Goal: Task Accomplishment & Management: Manage account settings

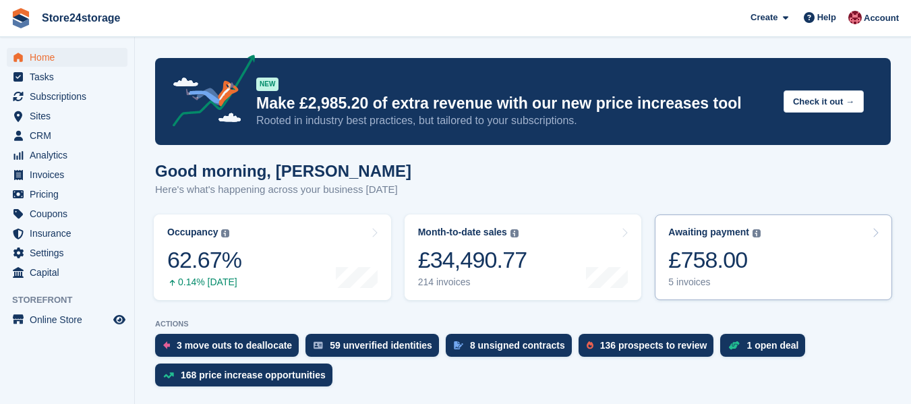
click at [722, 276] on div "Awaiting payment The total outstanding balance on all open invoices. £758.00 5 …" at bounding box center [714, 257] width 92 height 61
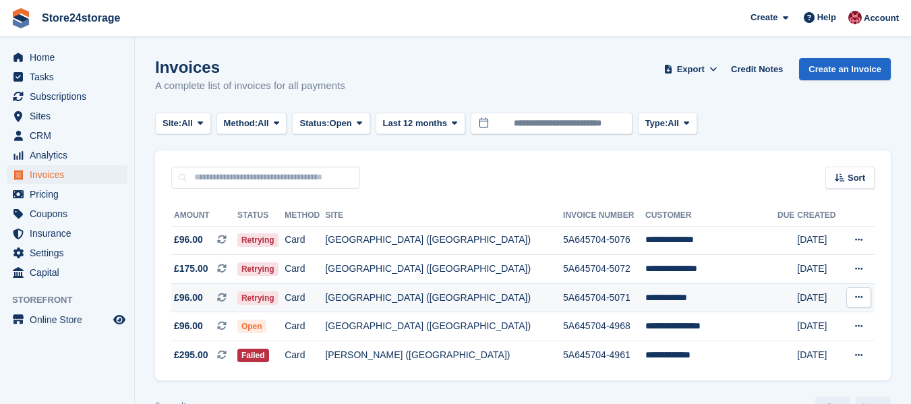
click at [860, 298] on icon at bounding box center [858, 297] width 7 height 9
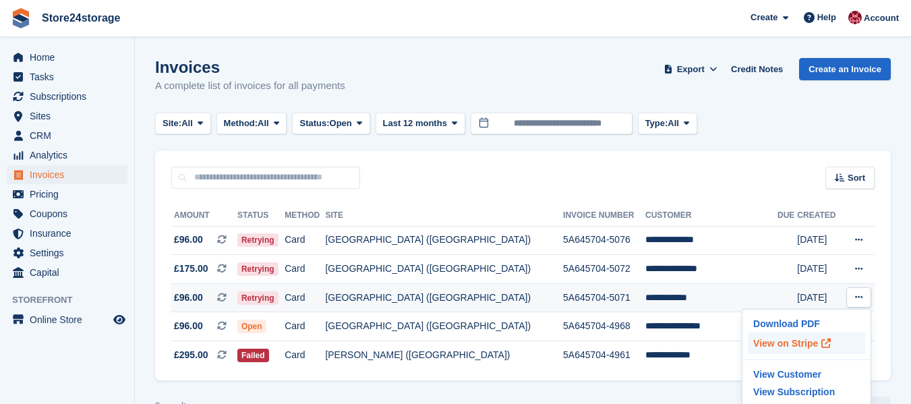
click at [781, 343] on p "View on Stripe" at bounding box center [806, 343] width 117 height 22
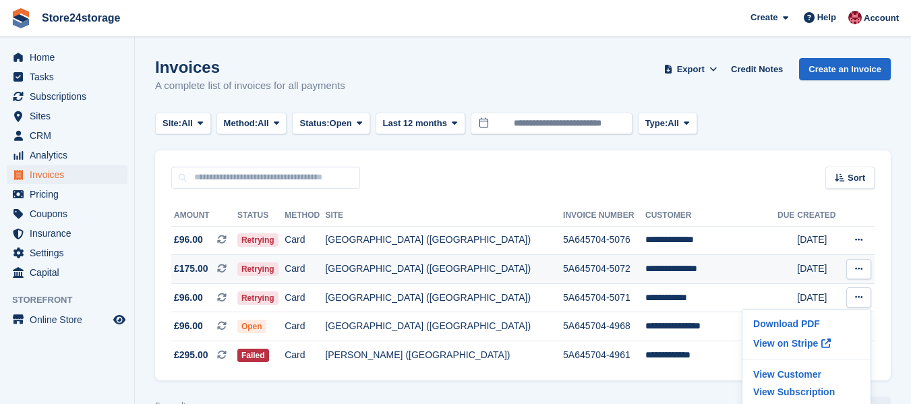
click at [859, 268] on icon at bounding box center [858, 268] width 7 height 9
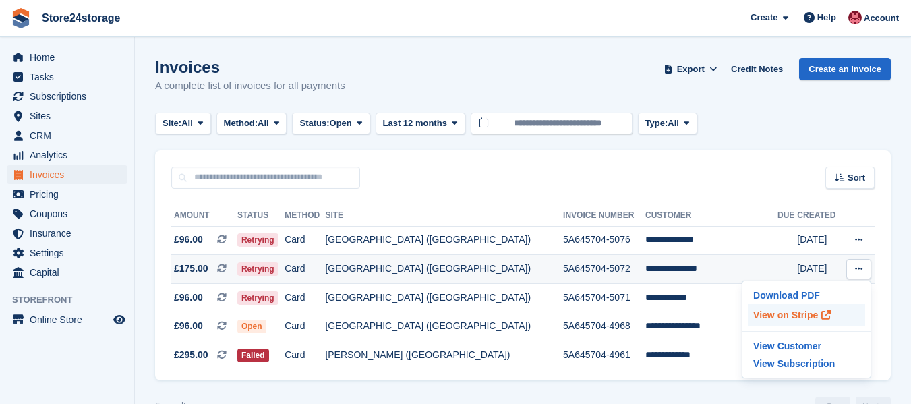
click at [792, 313] on p "View on Stripe" at bounding box center [806, 315] width 117 height 22
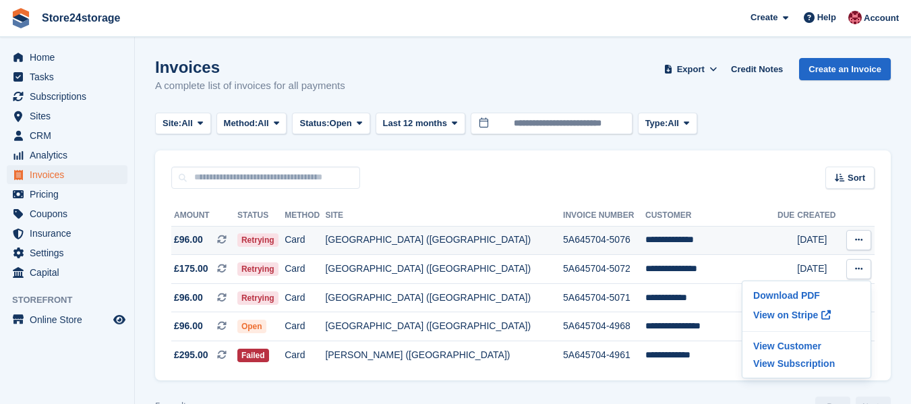
click at [855, 242] on icon at bounding box center [858, 239] width 7 height 9
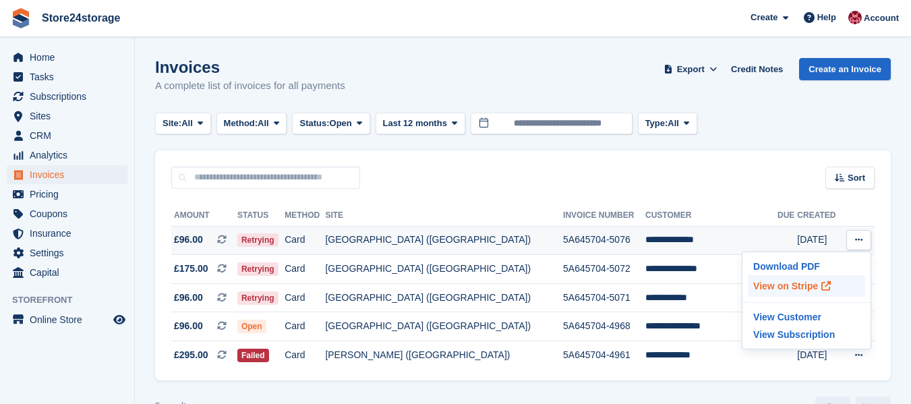
click at [780, 283] on p "View on Stripe" at bounding box center [806, 286] width 117 height 22
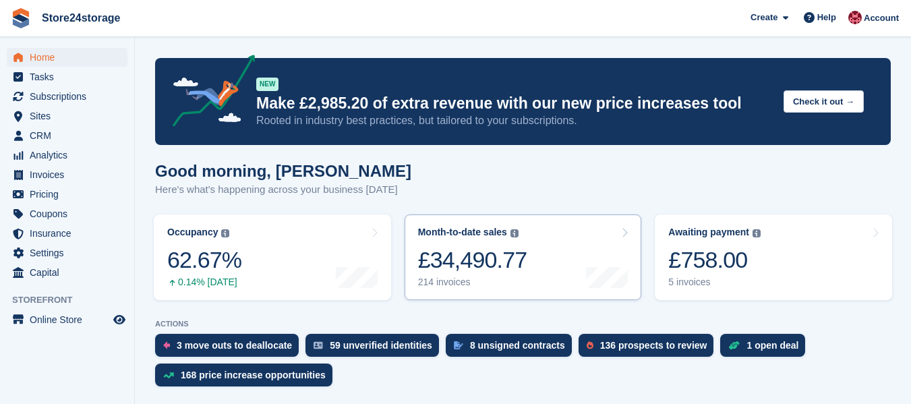
scroll to position [405, 0]
drag, startPoint x: 60, startPoint y: 97, endPoint x: 303, endPoint y: 285, distance: 307.2
click at [60, 97] on span "Subscriptions" at bounding box center [70, 96] width 81 height 19
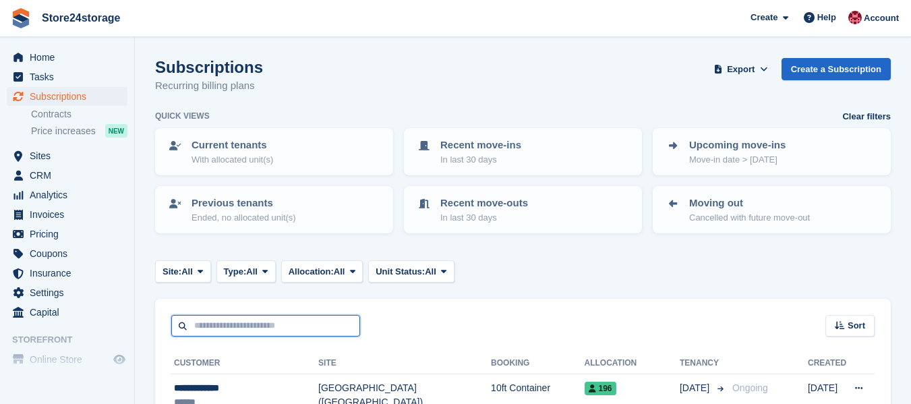
click at [260, 322] on input "text" at bounding box center [265, 326] width 189 height 22
type input "*********"
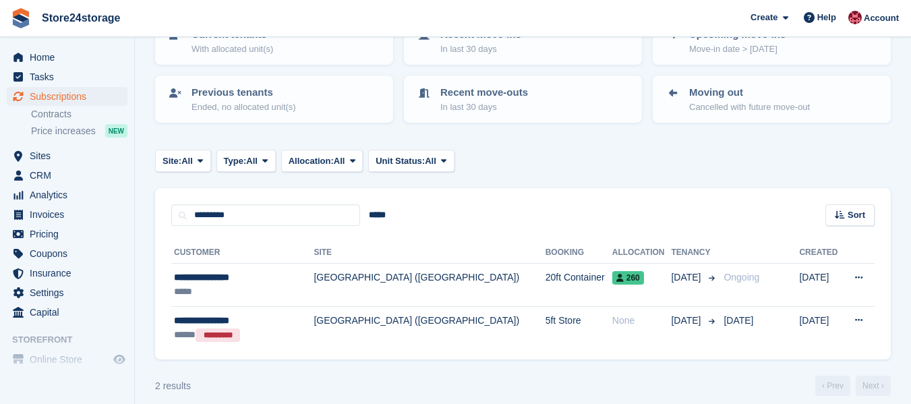
scroll to position [123, 0]
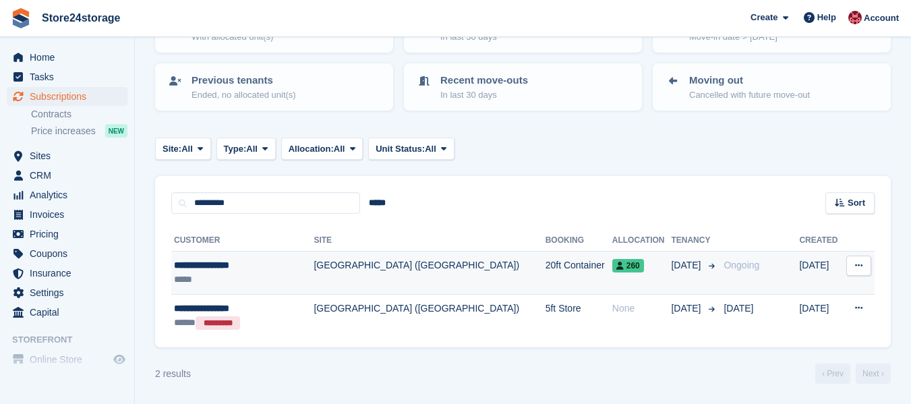
click at [262, 277] on div "*****" at bounding box center [236, 279] width 124 height 14
